Goal: Check status: Check status

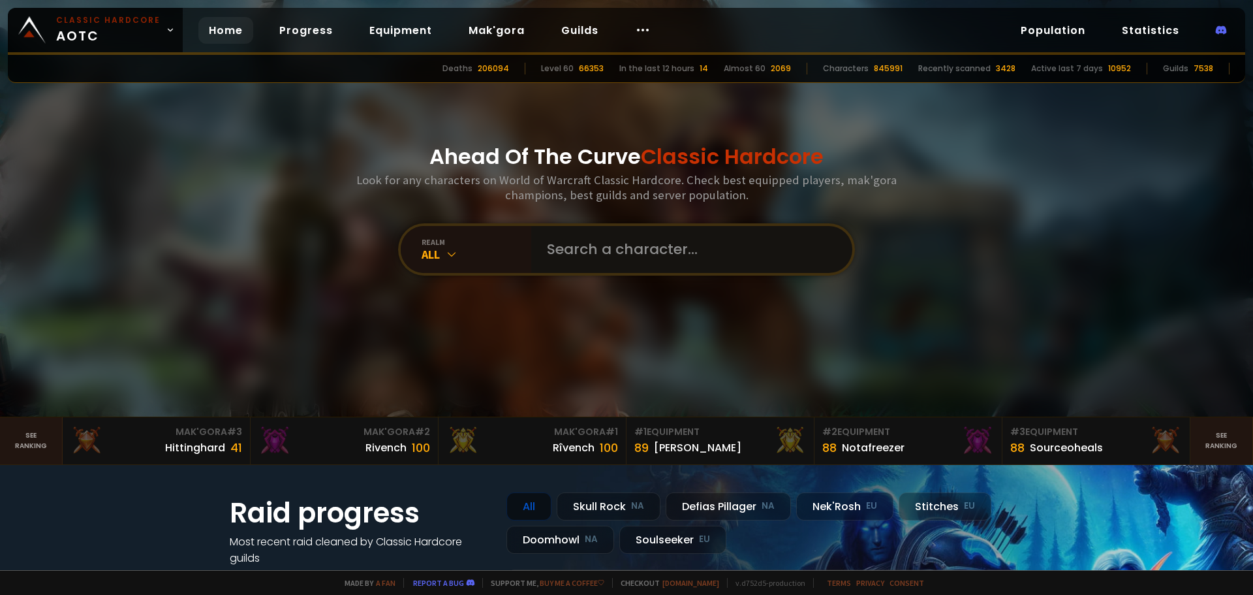
click at [722, 252] on input "text" at bounding box center [688, 249] width 298 height 47
click at [439, 250] on div "All" at bounding box center [477, 254] width 110 height 15
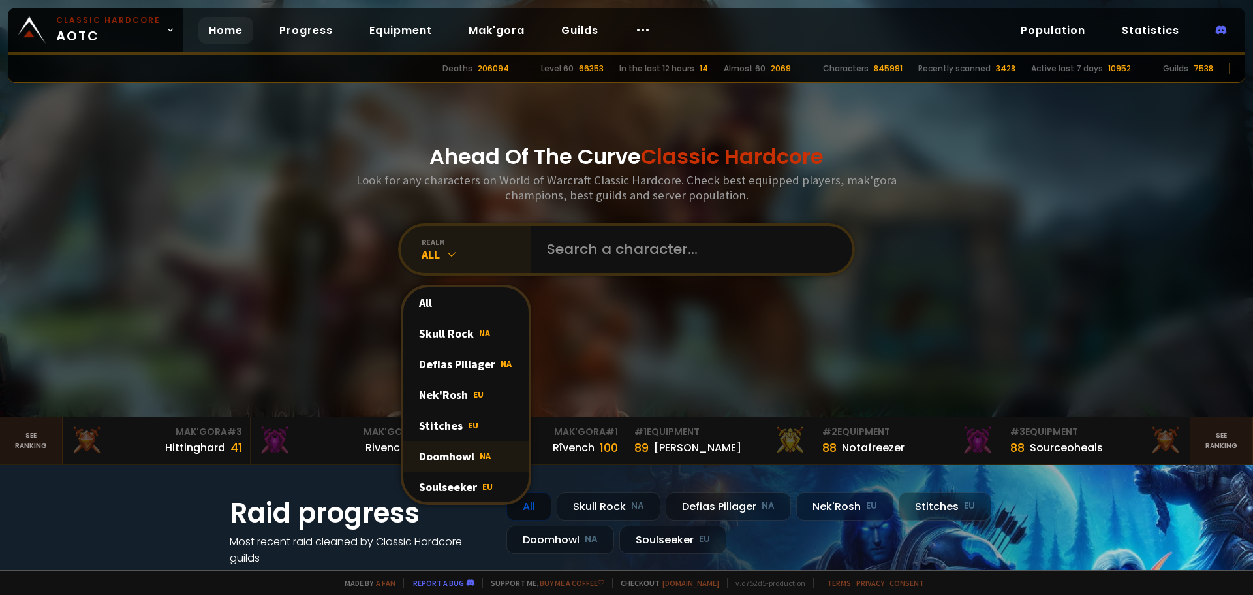
click at [444, 441] on div "Doomhowl NA" at bounding box center [465, 456] width 125 height 31
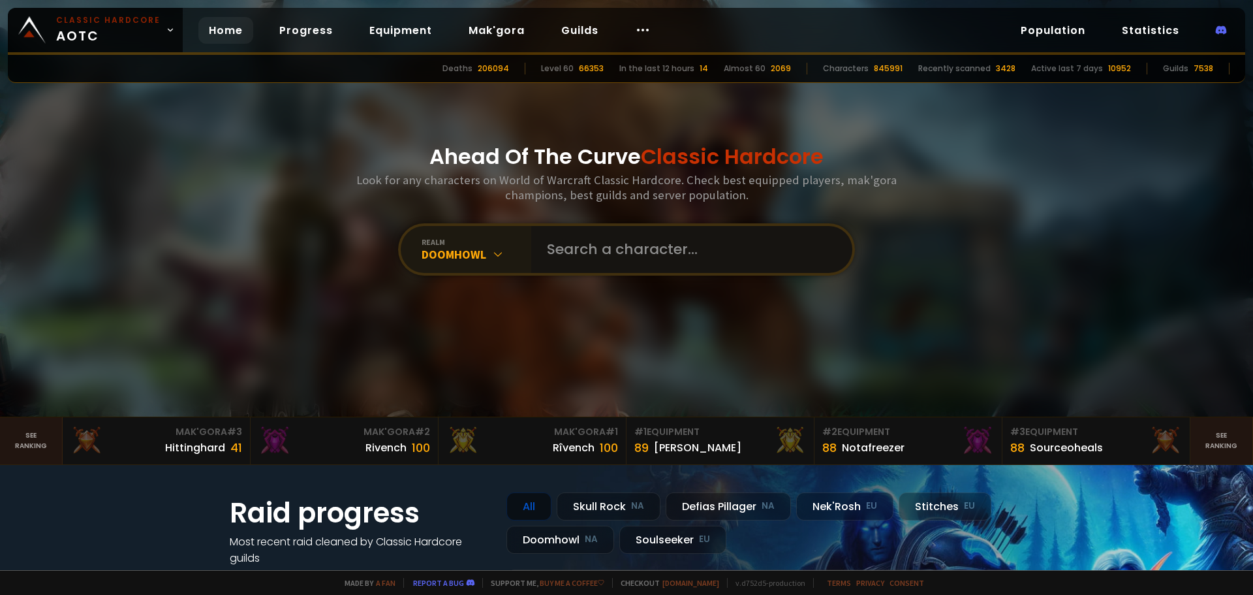
click at [663, 253] on input "text" at bounding box center [688, 249] width 298 height 47
type input "Bstark"
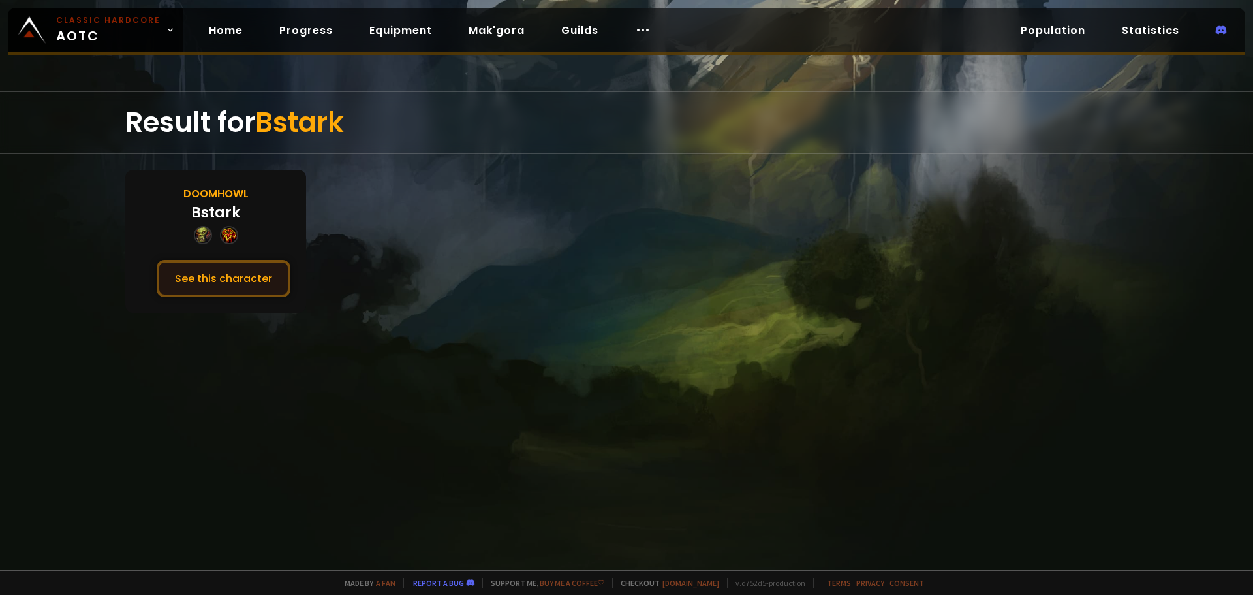
click at [204, 287] on button "See this character" at bounding box center [224, 278] width 134 height 37
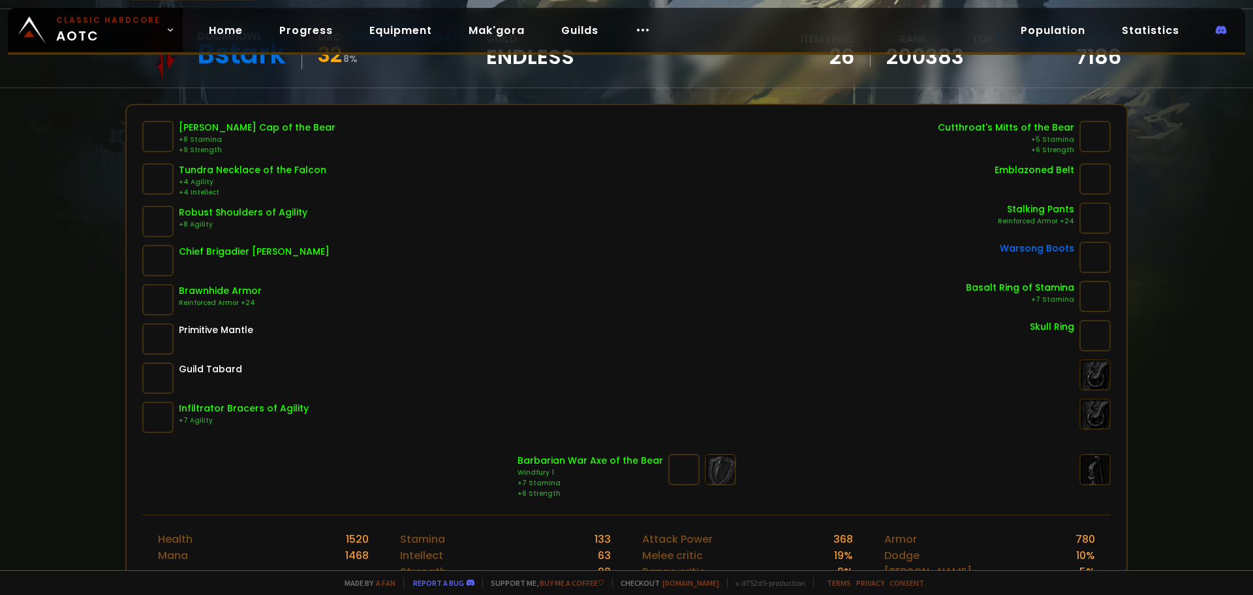
scroll to position [131, 0]
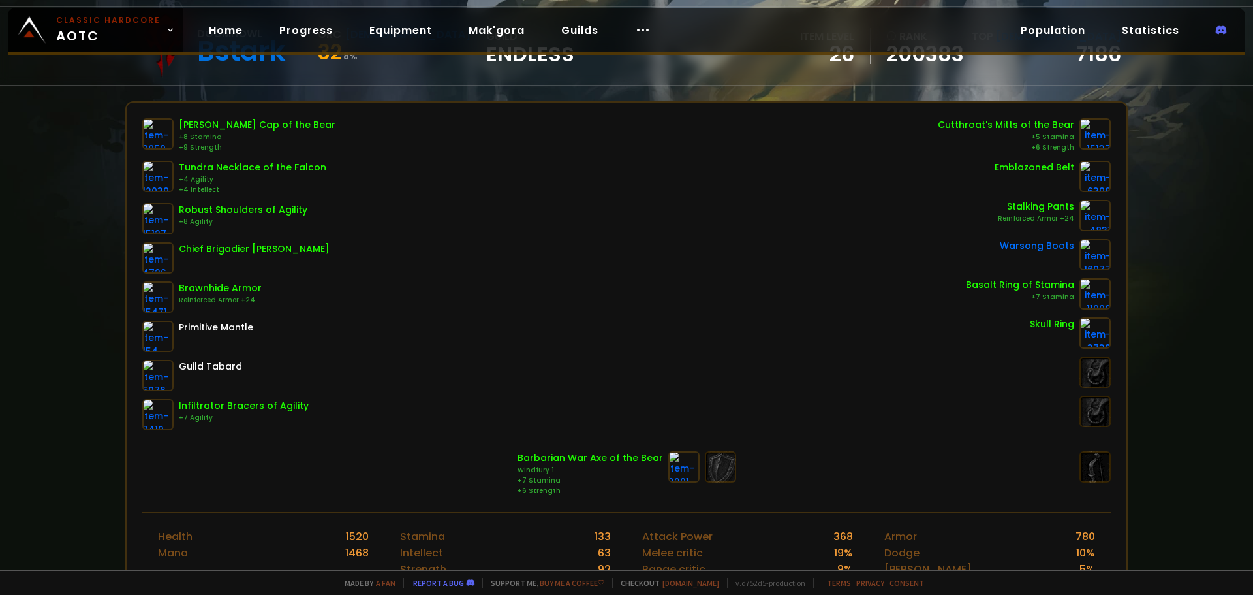
drag, startPoint x: 1238, startPoint y: 87, endPoint x: 1251, endPoint y: 86, distance: 12.4
click at [1240, 87] on div "Scan character a few seconds ago Doomhowl Bstark Orc Shaman 32 8 % guild Endles…" at bounding box center [626, 285] width 1253 height 570
